Goal: Information Seeking & Learning: Learn about a topic

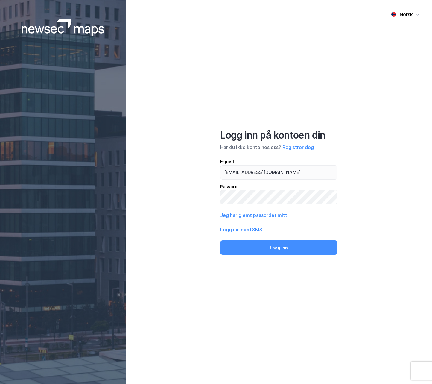
click at [276, 250] on button "Logg inn" at bounding box center [278, 247] width 117 height 14
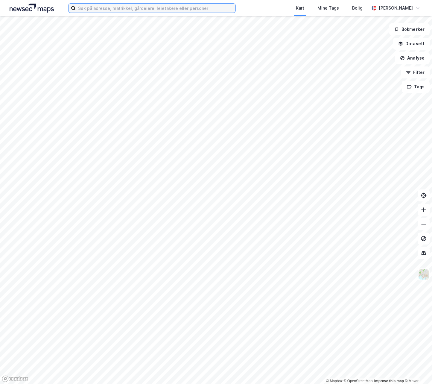
click at [216, 8] on input at bounding box center [156, 8] width 160 height 9
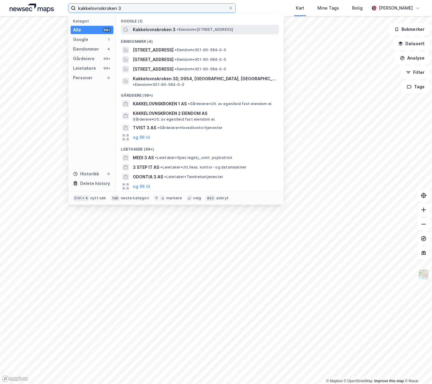
type input "kakkelovnskroken 3"
click at [170, 30] on span "Kakkelovnskroken 3" at bounding box center [154, 29] width 43 height 7
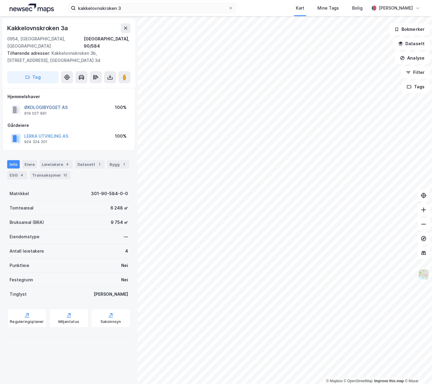
click at [0, 0] on button "ØKOLOGIBYGGET AS" at bounding box center [0, 0] width 0 height 0
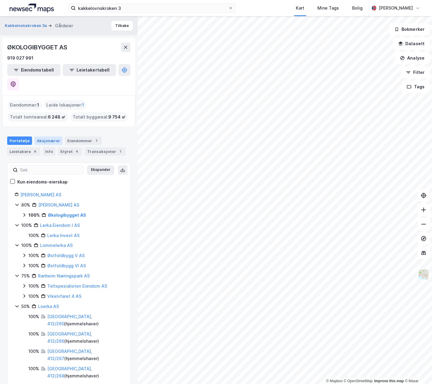
click at [49, 136] on div "Aksjonærer" at bounding box center [48, 140] width 28 height 8
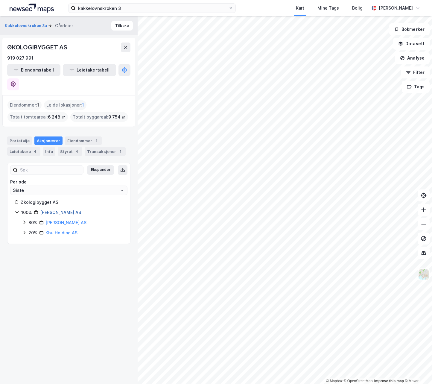
click at [60, 210] on link "[PERSON_NAME] AS" at bounding box center [60, 212] width 41 height 5
